Goal: Find specific page/section: Find specific page/section

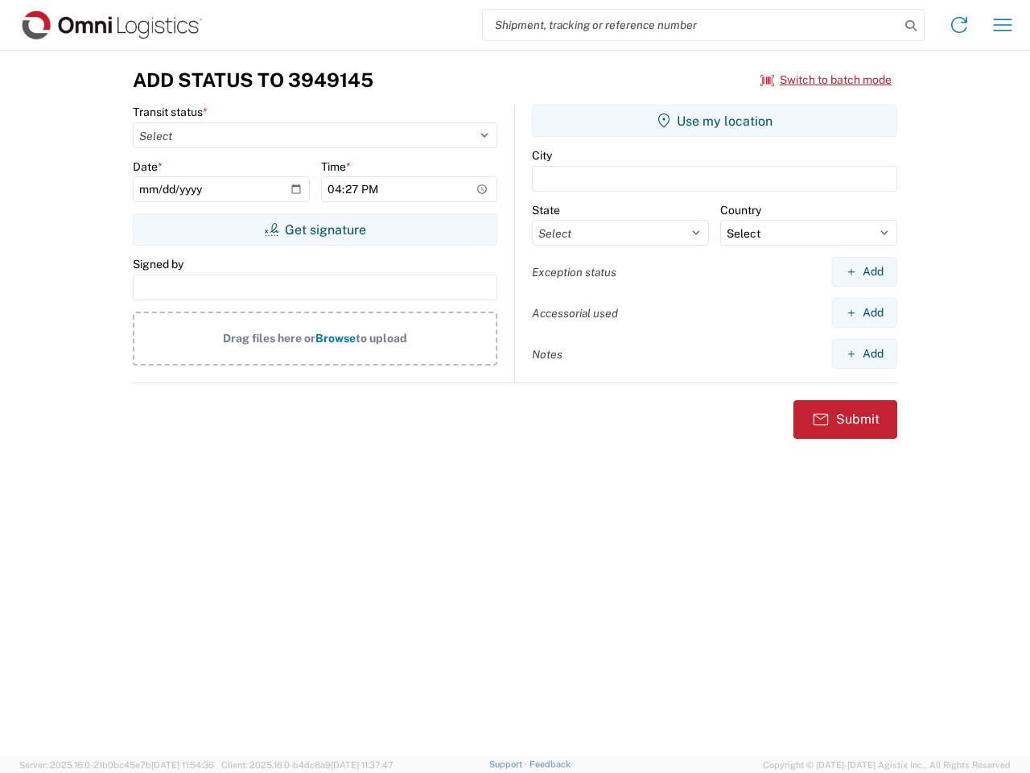
click at [692, 25] on input "search" at bounding box center [691, 25] width 417 height 31
click at [911, 26] on icon at bounding box center [911, 25] width 23 height 23
click at [960, 25] on icon at bounding box center [960, 25] width 26 height 26
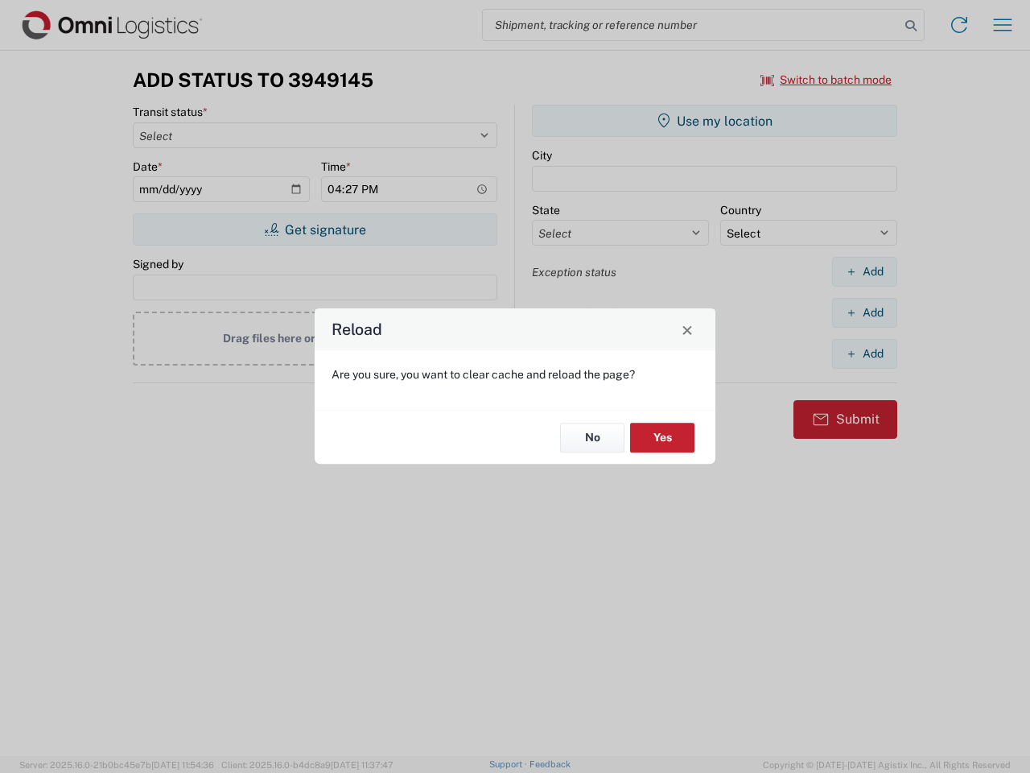
click at [827, 80] on div "Reload Are you sure, you want to clear cache and reload the page? No Yes" at bounding box center [515, 386] width 1030 height 773
click at [315, 229] on div "Reload Are you sure, you want to clear cache and reload the page? No Yes" at bounding box center [515, 386] width 1030 height 773
click at [715, 121] on div "Reload Are you sure, you want to clear cache and reload the page? No Yes" at bounding box center [515, 386] width 1030 height 773
click at [865, 271] on div "Reload Are you sure, you want to clear cache and reload the page? No Yes" at bounding box center [515, 386] width 1030 height 773
click at [865, 312] on div "Reload Are you sure, you want to clear cache and reload the page? No Yes" at bounding box center [515, 386] width 1030 height 773
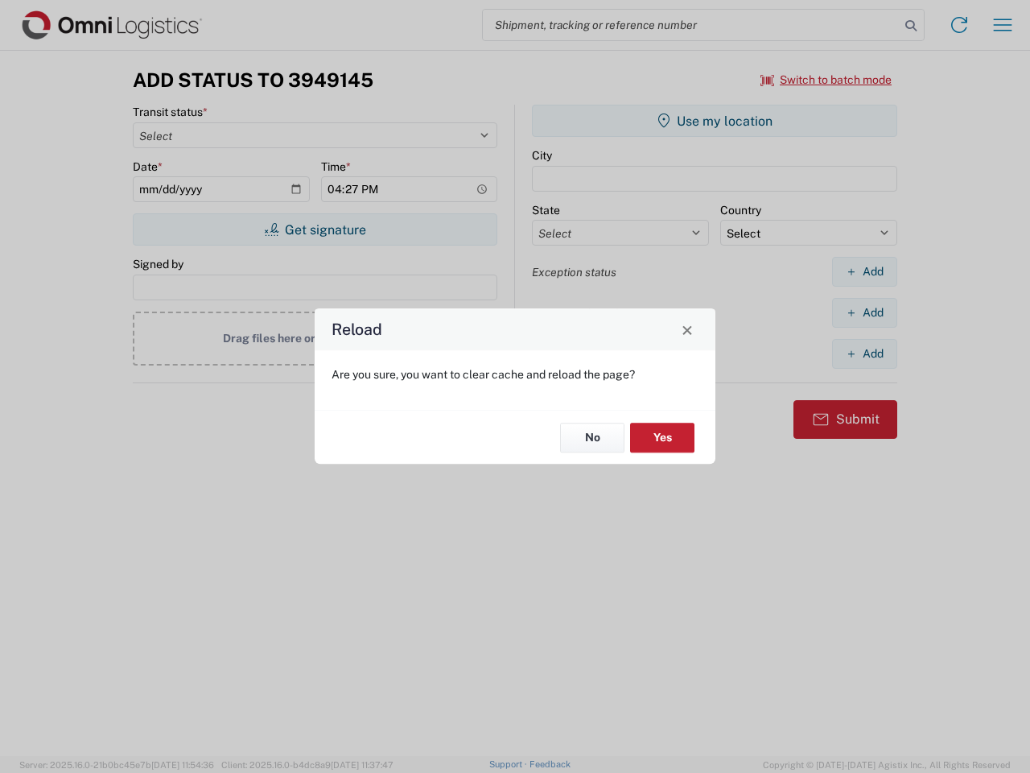
click at [865, 353] on div "Reload Are you sure, you want to clear cache and reload the page? No Yes" at bounding box center [515, 386] width 1030 height 773
